Goal: Find contact information: Find contact information

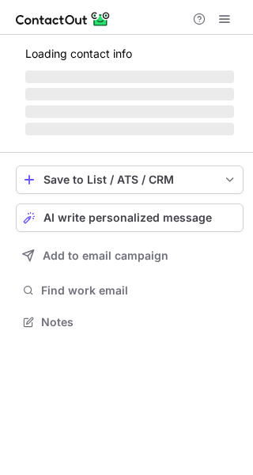
scroll to position [320, 253]
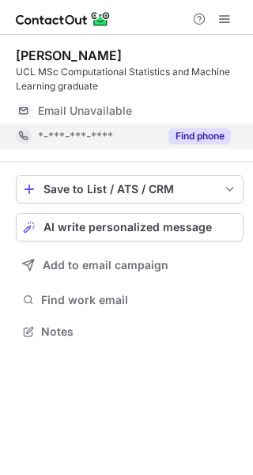
click at [190, 135] on button "Find phone" at bounding box center [200, 136] width 63 height 16
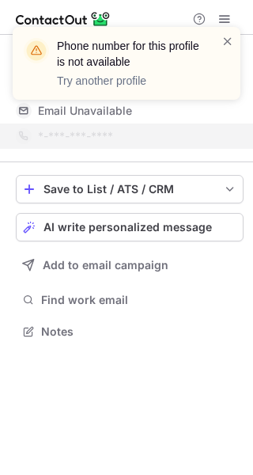
click at [218, 44] on div "Phone number for this profile is not available Try another profile" at bounding box center [120, 63] width 203 height 60
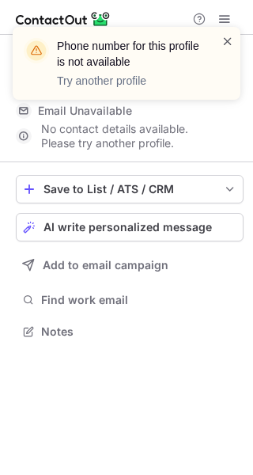
click at [226, 41] on span at bounding box center [228, 41] width 13 height 16
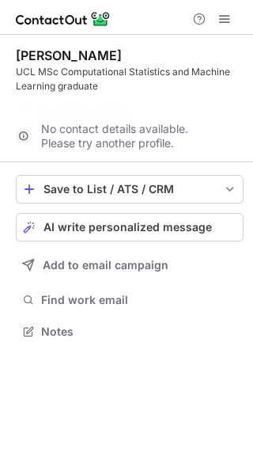
scroll to position [295, 253]
